Goal: Information Seeking & Learning: Learn about a topic

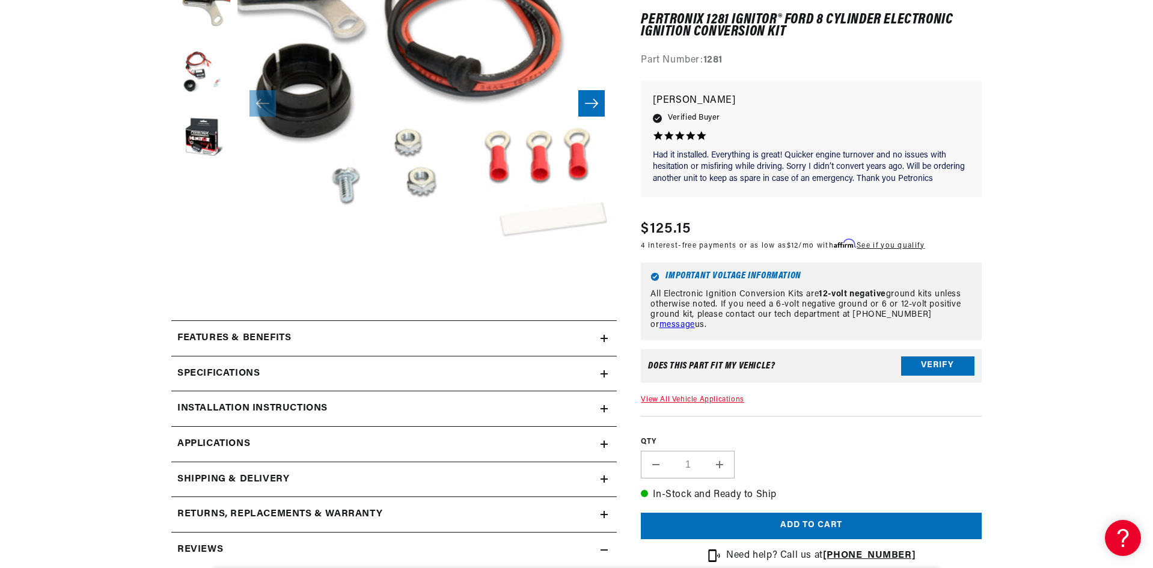
scroll to position [361, 0]
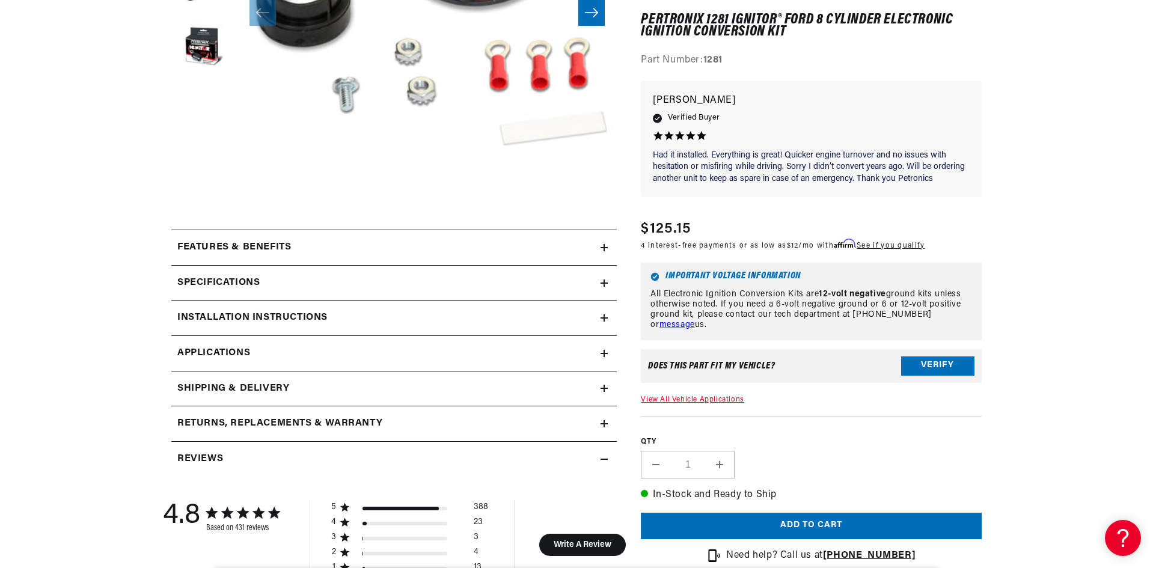
click at [606, 246] on icon at bounding box center [603, 247] width 7 height 7
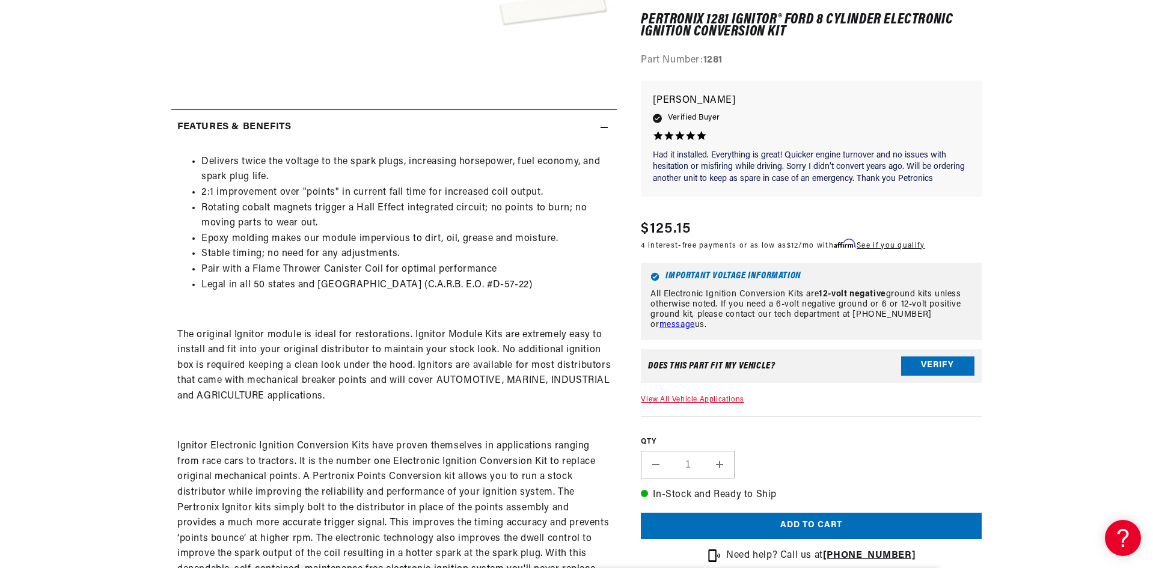
scroll to position [0, 1501]
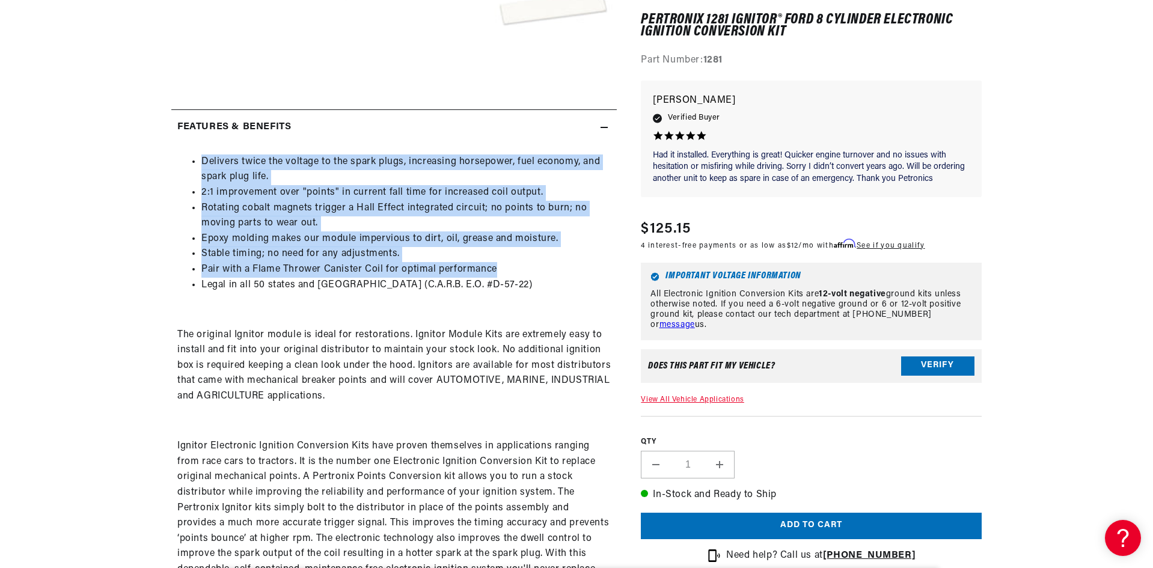
drag, startPoint x: 503, startPoint y: 268, endPoint x: 186, endPoint y: 145, distance: 340.2
click at [186, 145] on details "Features & Benefits Delivers twice the voltage to the spark plugs, increasing h…" at bounding box center [393, 351] width 445 height 483
copy ul "Delivers twice the voltage to the spark plugs, increasing horsepower, fuel econ…"
